Goal: Navigation & Orientation: Find specific page/section

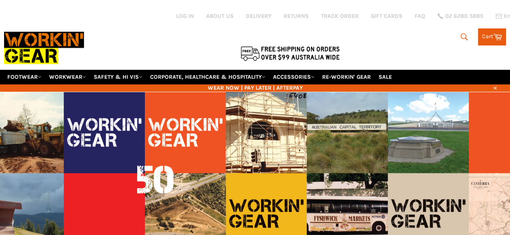
scroll to position [41, 0]
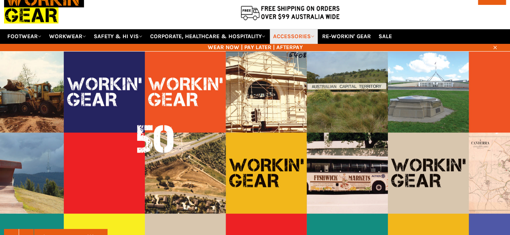
click at [314, 29] on link "ACCESSORIES" at bounding box center [294, 36] width 48 height 14
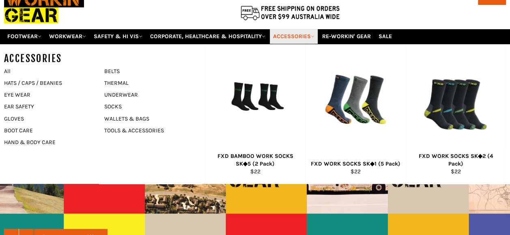
scroll to position [60, 0]
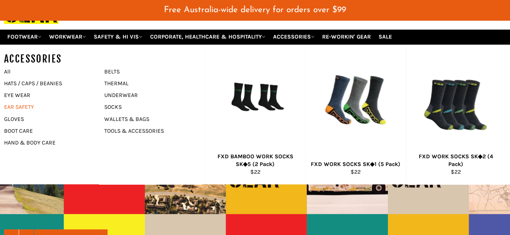
click at [26, 101] on link "EAR SAFETY" at bounding box center [48, 107] width 96 height 12
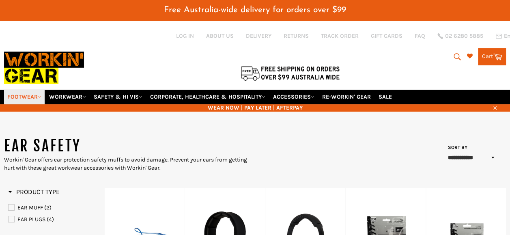
click at [36, 90] on link "FOOTWEAR" at bounding box center [24, 97] width 41 height 14
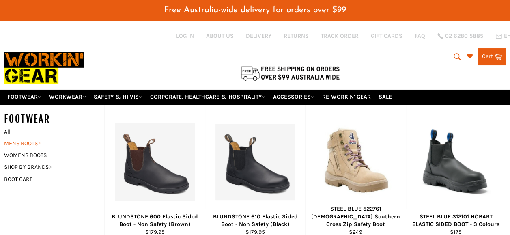
click at [29, 138] on link "MENS BOOTS" at bounding box center [48, 144] width 96 height 12
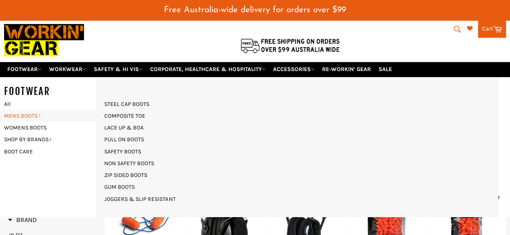
scroll to position [41, 0]
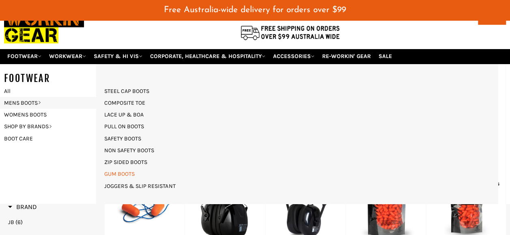
click at [126, 168] on link "GUM BOOTS" at bounding box center [119, 174] width 39 height 12
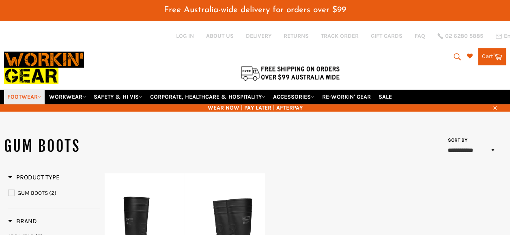
click at [32, 91] on link "FOOTWEAR" at bounding box center [24, 97] width 41 height 14
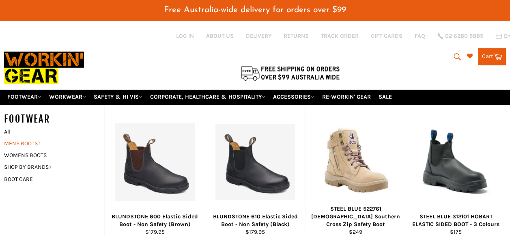
click at [16, 138] on link "MENS BOOTS" at bounding box center [48, 144] width 96 height 12
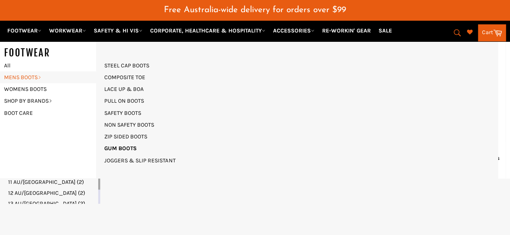
scroll to position [244, 0]
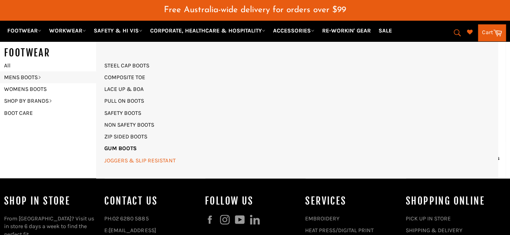
click at [139, 160] on link "JOGGERS & SLIP RESISTANT" at bounding box center [139, 161] width 79 height 12
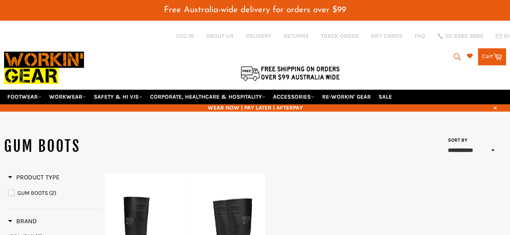
scroll to position [81, 0]
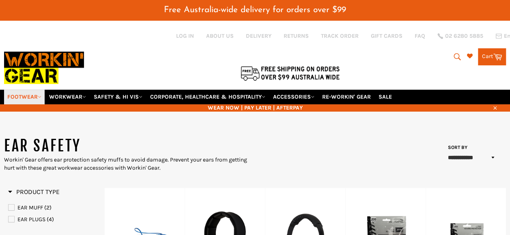
click at [34, 90] on link "FOOTWEAR" at bounding box center [24, 97] width 41 height 14
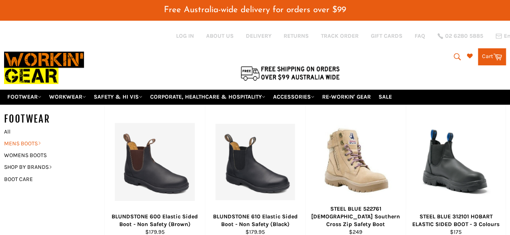
click at [30, 138] on link "MENS BOOTS" at bounding box center [48, 144] width 96 height 12
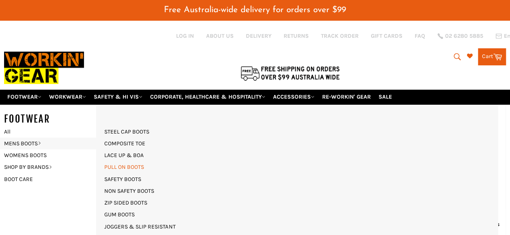
click at [115, 161] on link "PULL ON BOOTS" at bounding box center [124, 167] width 48 height 12
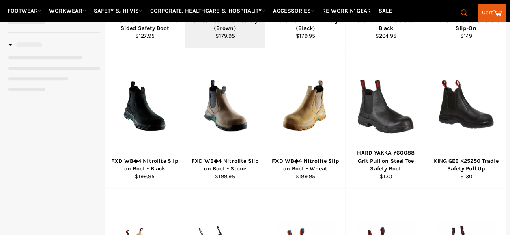
select select "**********"
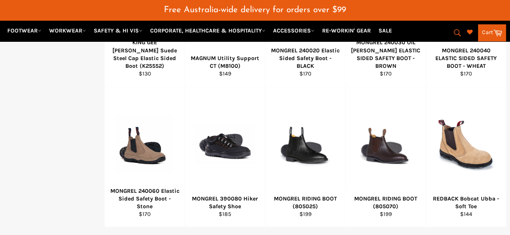
scroll to position [630, 0]
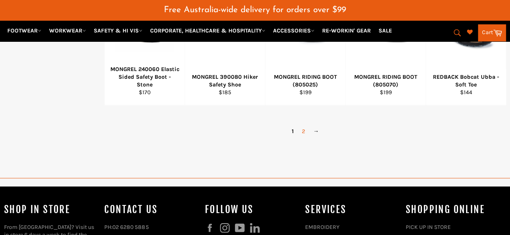
click at [302, 125] on link "2" at bounding box center [303, 131] width 11 height 12
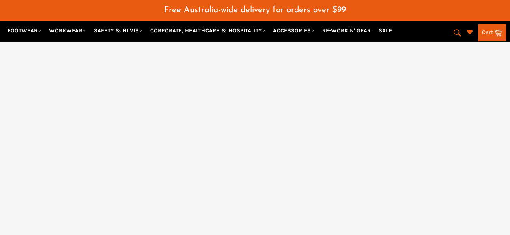
select select "**********"
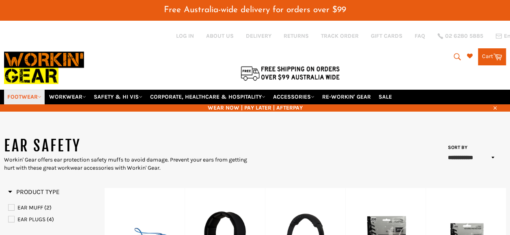
click at [31, 90] on link "FOOTWEAR" at bounding box center [24, 97] width 41 height 14
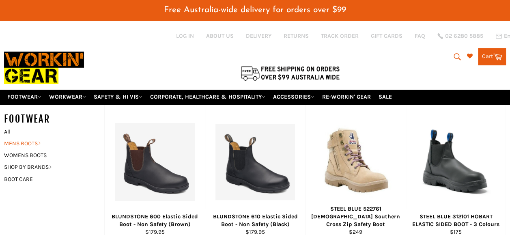
click at [18, 138] on link "MENS BOOTS" at bounding box center [48, 144] width 96 height 12
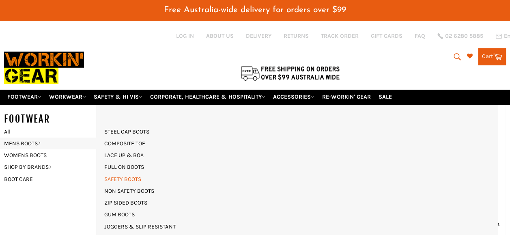
click at [132, 173] on link "SAFETY BOOTS" at bounding box center [122, 179] width 45 height 12
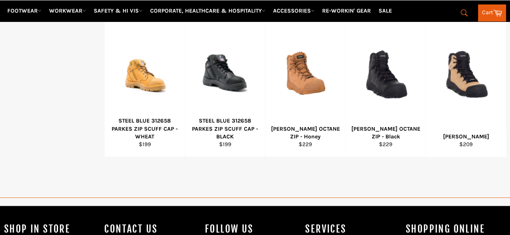
select select "******"
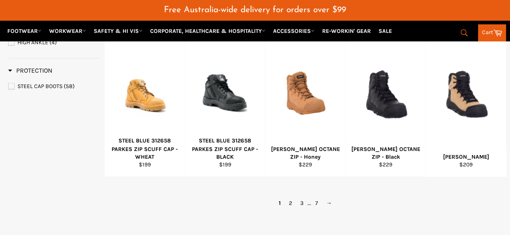
scroll to position [637, 0]
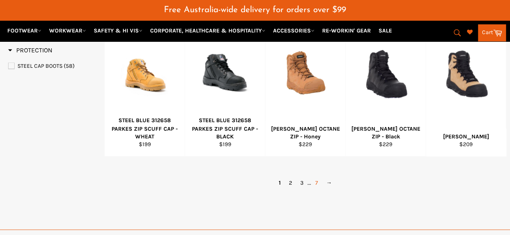
click at [316, 177] on link "7" at bounding box center [316, 183] width 11 height 12
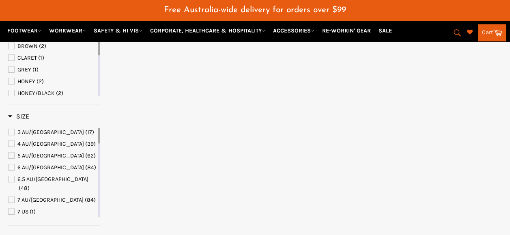
select select "******"
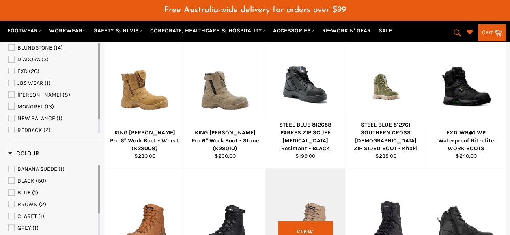
scroll to position [203, 0]
